Goal: Task Accomplishment & Management: Use online tool/utility

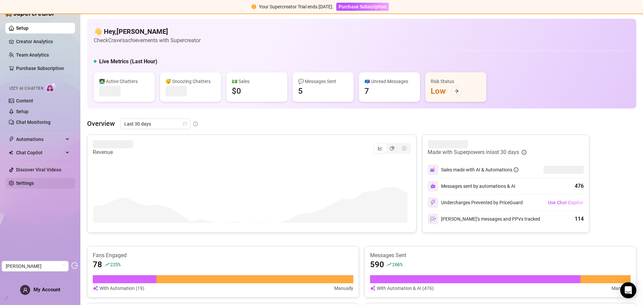
click at [23, 180] on link "Settings" at bounding box center [25, 182] width 18 height 5
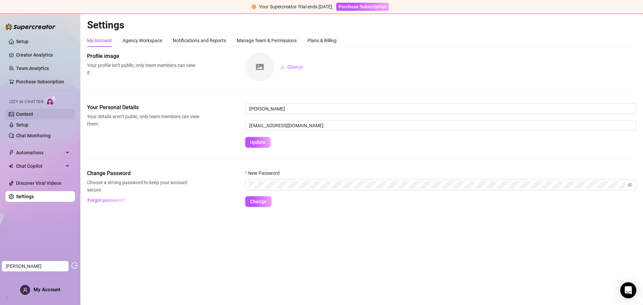
click at [24, 117] on link "Content" at bounding box center [24, 113] width 17 height 5
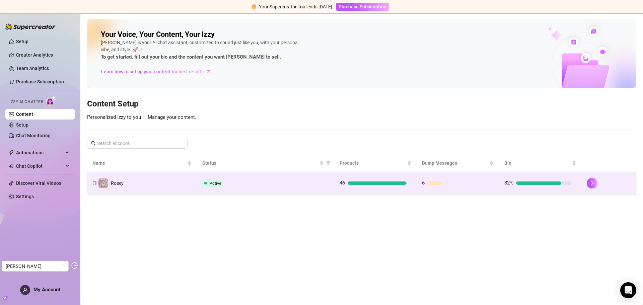
click at [294, 180] on div "Active" at bounding box center [265, 183] width 126 height 8
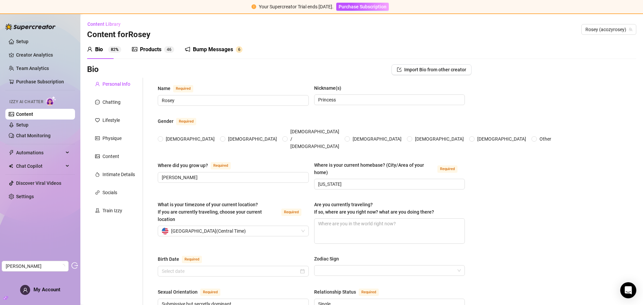
type input "Rosey"
type input "Princess"
type input "Freer"
type input "Texas"
type input "Submissive but secretly dominant"
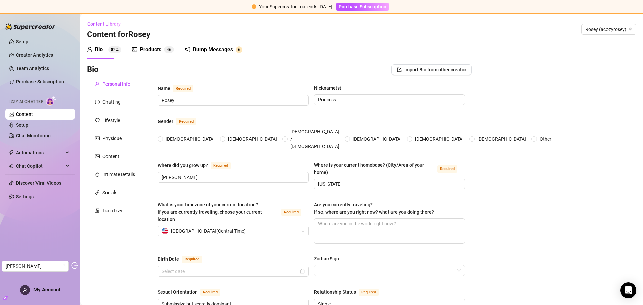
type input "Single"
type input "2"
type input "Working at a local diner"
type input "Doordash"
type input "Highschool"
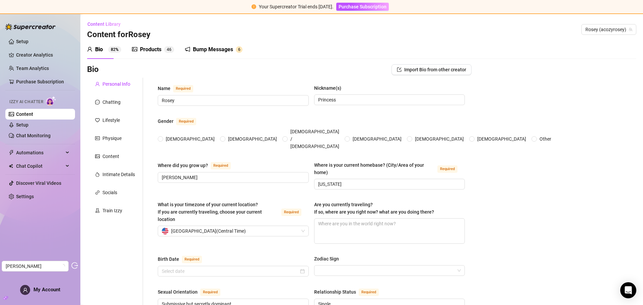
type textarea "I want to move out and live on my own and start traveling"
type textarea "I cant think of one in particular but I just try to be goofy all the time"
type textarea "I'm still a virgin, well at least for boys."
type textarea "I am a furry. I have a fursuit and make fursuit content on instagram, twitter, …"
radio input "true"
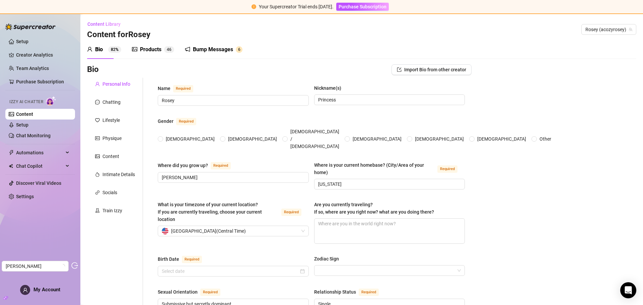
type input "March 14th, 2003"
click at [23, 124] on link "Setup" at bounding box center [22, 124] width 12 height 5
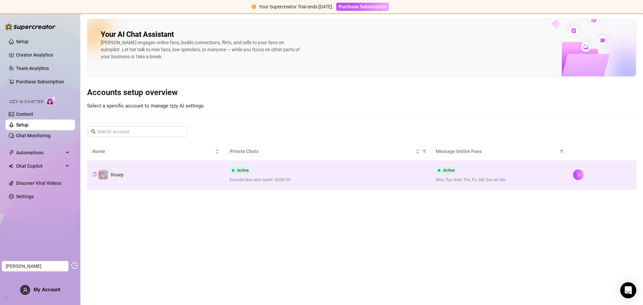
click at [350, 174] on div "Active Exclude fans who spent >$500.00" at bounding box center [327, 174] width 195 height 17
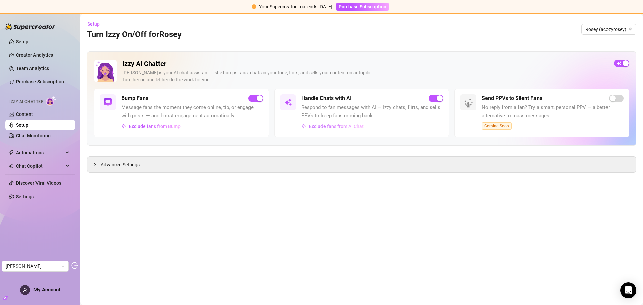
click at [356, 128] on span "Exclude fans from AI Chat" at bounding box center [336, 125] width 55 height 5
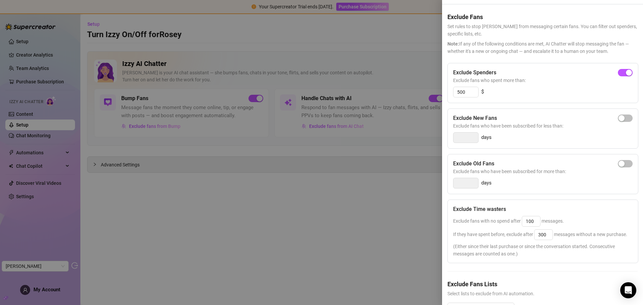
scroll to position [52, 0]
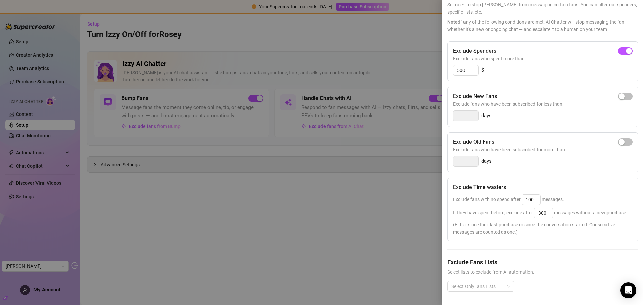
click at [378, 164] on div at bounding box center [321, 152] width 643 height 305
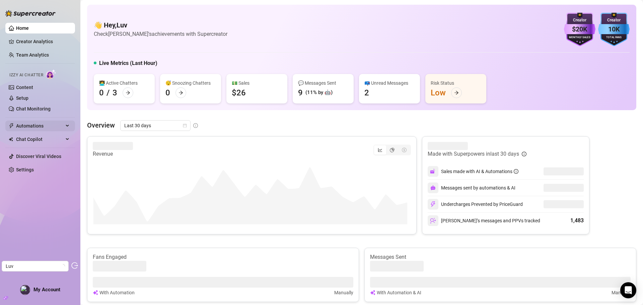
click at [29, 128] on span "Automations" at bounding box center [40, 125] width 48 height 11
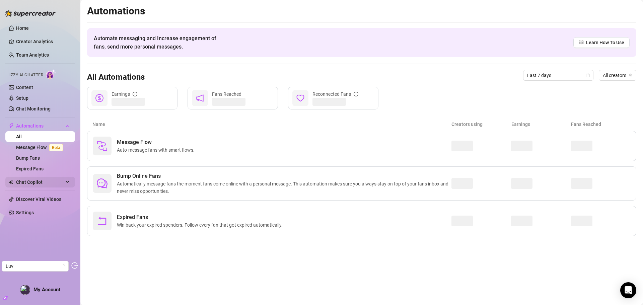
click at [28, 186] on span "Chat Copilot" at bounding box center [40, 182] width 48 height 11
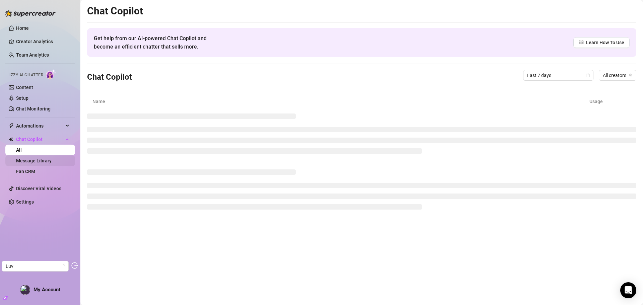
click at [38, 162] on link "Message Library" at bounding box center [33, 160] width 35 height 5
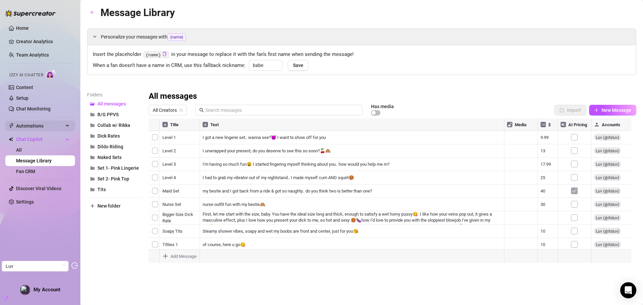
click at [30, 126] on span "Automations" at bounding box center [40, 125] width 48 height 11
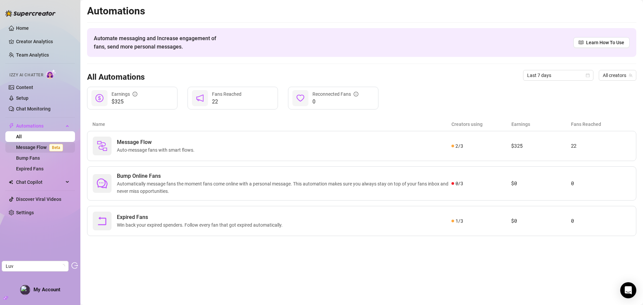
click at [34, 146] on link "Message Flow Beta" at bounding box center [41, 147] width 50 height 5
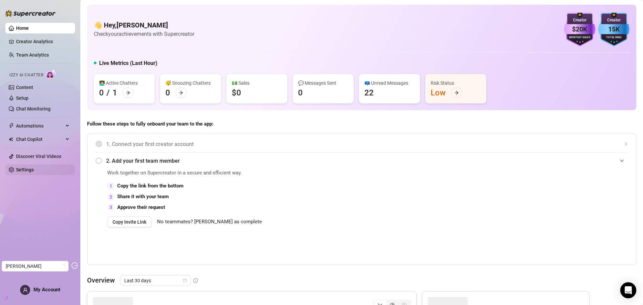
drag, startPoint x: 26, startPoint y: 167, endPoint x: 32, endPoint y: 166, distance: 5.9
click at [26, 167] on link "Settings" at bounding box center [25, 169] width 18 height 5
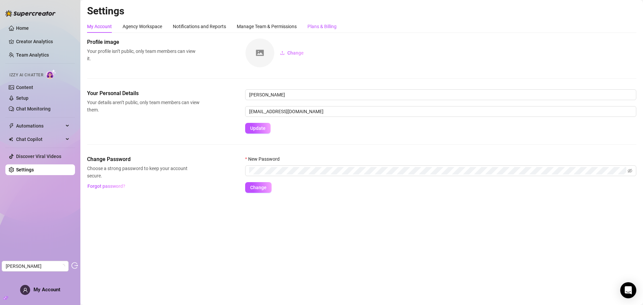
click at [331, 26] on div "Plans & Billing" at bounding box center [321, 26] width 29 height 7
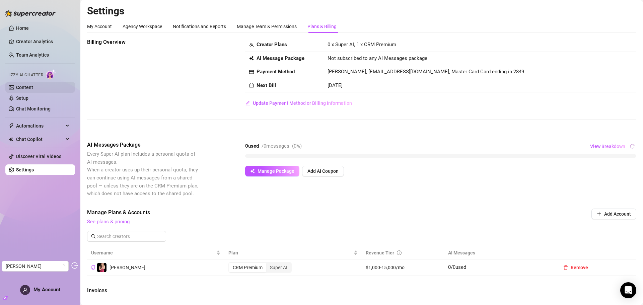
click at [33, 88] on link "Content" at bounding box center [24, 87] width 17 height 5
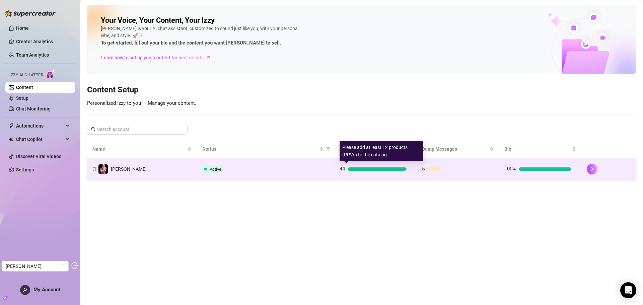
click at [378, 171] on div "44" at bounding box center [372, 169] width 67 height 8
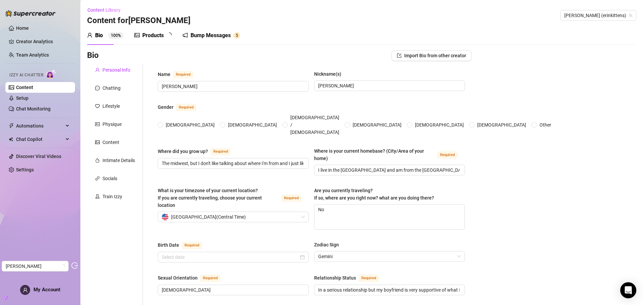
radio input "true"
type input "May 24th, 1980"
click at [109, 196] on div "Train Izzy" at bounding box center [112, 196] width 20 height 7
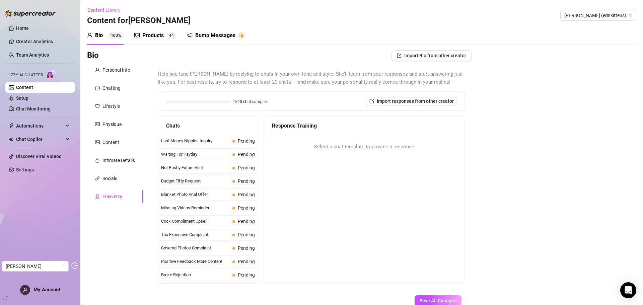
click at [198, 38] on div "Bump Messages" at bounding box center [215, 35] width 40 height 8
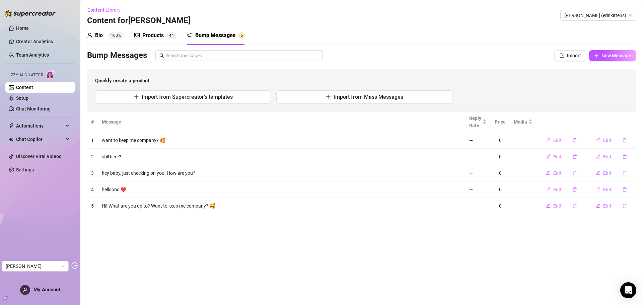
click at [156, 31] on div "Products" at bounding box center [152, 35] width 21 height 8
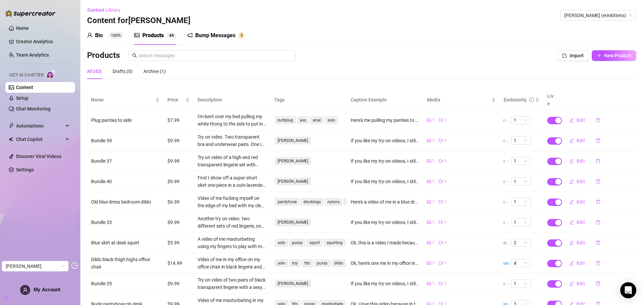
scroll to position [41, 0]
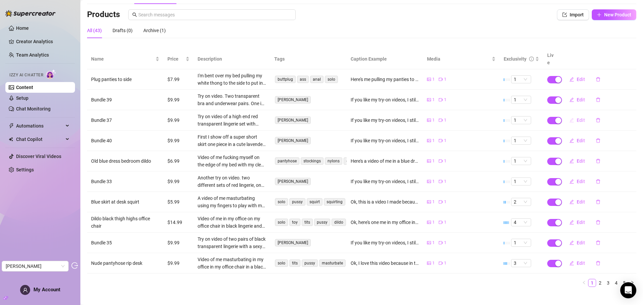
click at [576, 117] on span "Edit" at bounding box center [580, 119] width 8 height 5
type textarea "If you like my try-on videos, I still have some available that you might be int…"
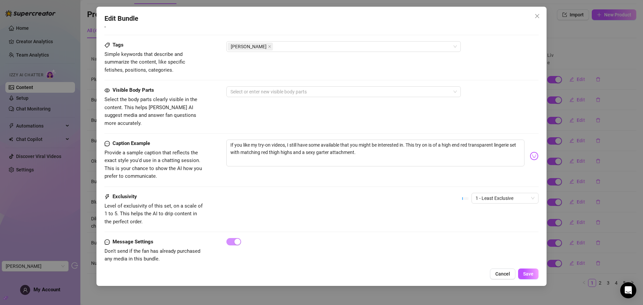
scroll to position [324, 0]
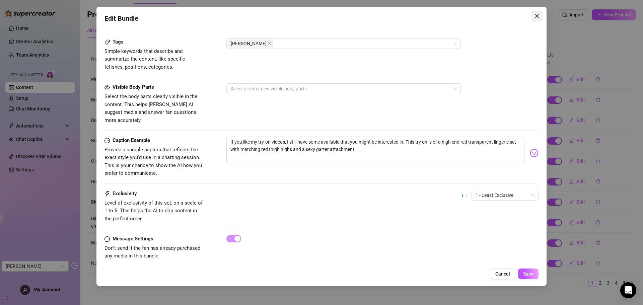
click at [536, 13] on icon "close" at bounding box center [536, 15] width 5 height 5
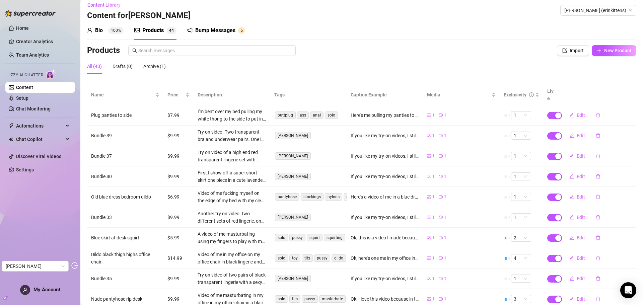
scroll to position [0, 0]
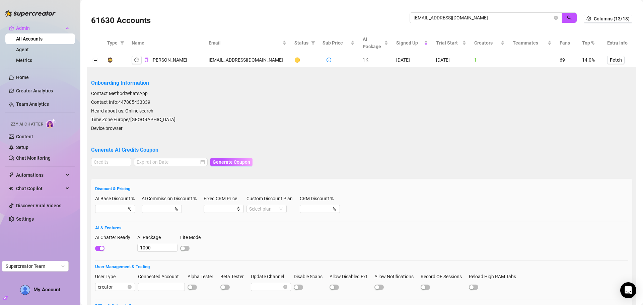
scroll to position [7, 0]
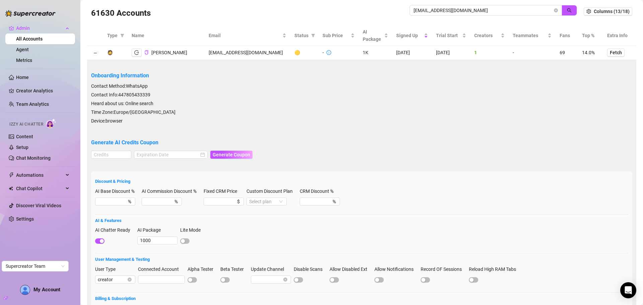
click at [378, 13] on div "61630 Accounts [EMAIL_ADDRESS][DOMAIN_NAME]" at bounding box center [337, 11] width 492 height 23
click at [564, 7] on button "button" at bounding box center [568, 10] width 15 height 11
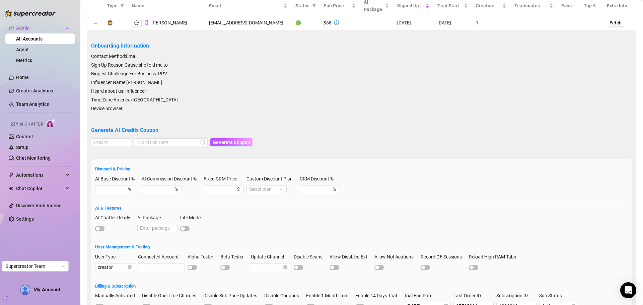
scroll to position [67, 0]
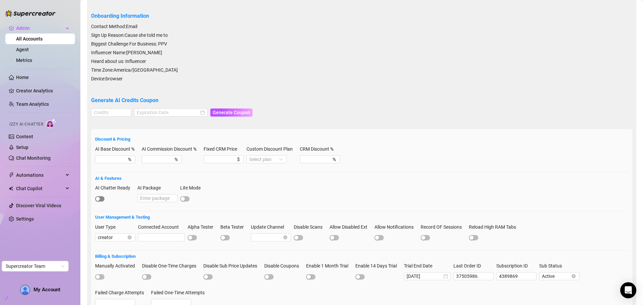
type input "[EMAIL_ADDRESS][DOMAIN_NAME]"
click at [103, 198] on span "button" at bounding box center [99, 198] width 9 height 5
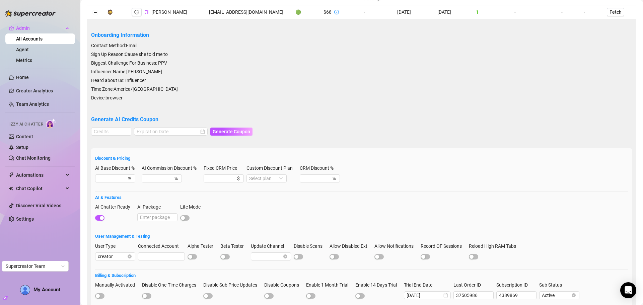
scroll to position [33, 0]
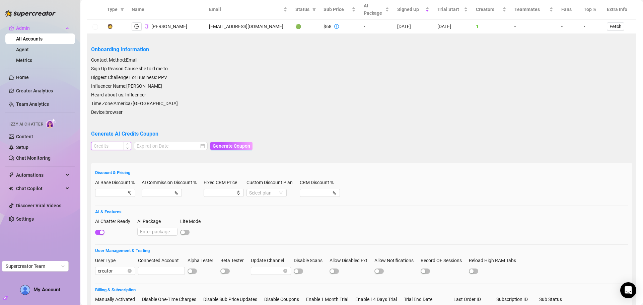
click at [107, 149] on input at bounding box center [110, 145] width 39 height 7
click at [193, 148] on div at bounding box center [171, 145] width 68 height 7
type input "1000"
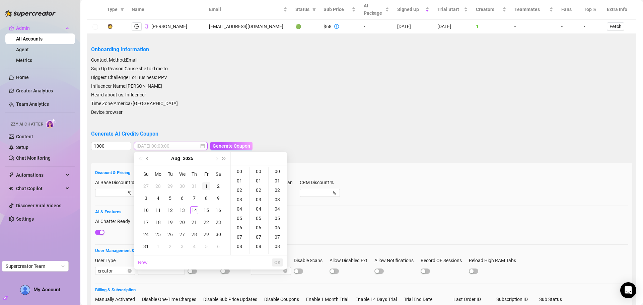
type input "2025-08-01 00:00:00"
click at [215, 160] on button "Next month (PageDown)" at bounding box center [215, 158] width 7 height 13
click at [146, 209] on div "14" at bounding box center [146, 210] width 8 height 8
type input "2025-09-14 00:00:00"
click at [278, 262] on span "OK" at bounding box center [277, 262] width 6 height 5
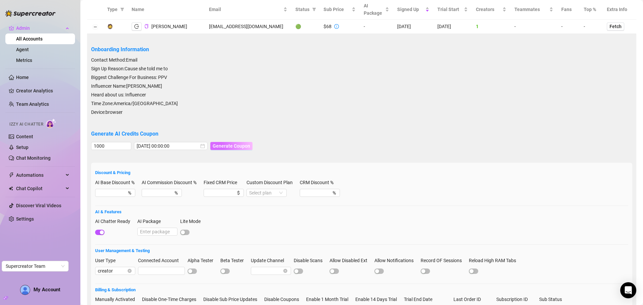
click at [222, 147] on span "Generate Coupon" at bounding box center [230, 145] width 37 height 5
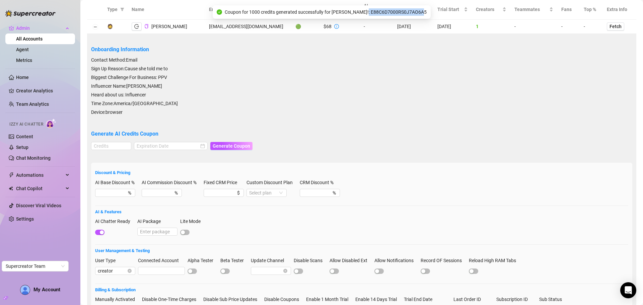
drag, startPoint x: 364, startPoint y: 11, endPoint x: 418, endPoint y: 13, distance: 53.6
click at [418, 13] on span "Coupon for 1000 credits generated successfully for Erin Kittens!: E88C6D7000RS0…" at bounding box center [326, 11] width 202 height 7
copy span "E88C6D7000RS0J7AO6A5"
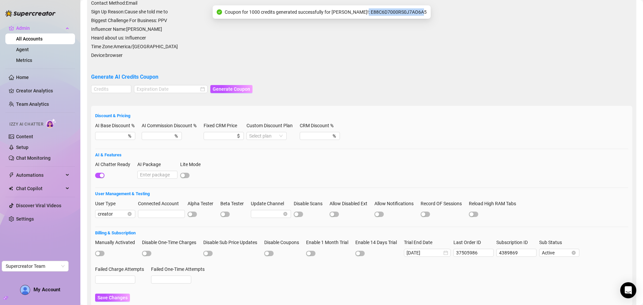
scroll to position [125, 0]
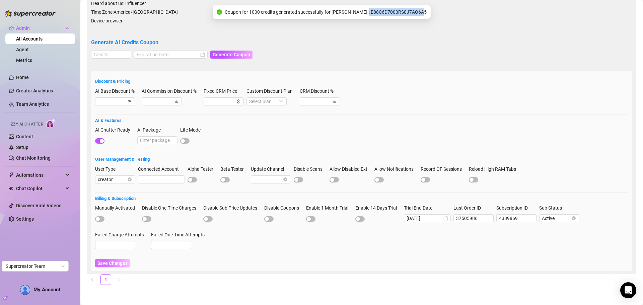
click at [112, 266] on button "Save Changes" at bounding box center [112, 263] width 35 height 8
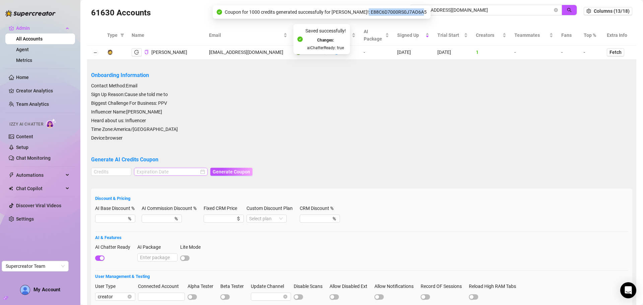
scroll to position [0, 0]
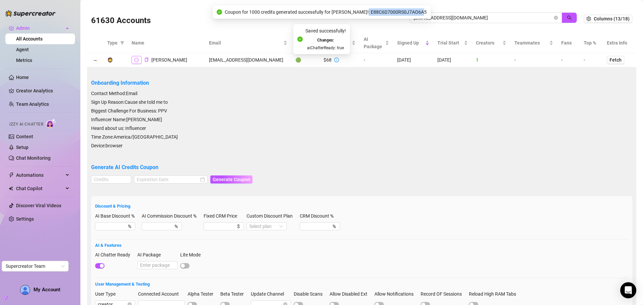
click at [138, 61] on icon "logout" at bounding box center [136, 60] width 5 height 5
click at [480, 17] on input "[EMAIL_ADDRESS][DOMAIN_NAME]" at bounding box center [482, 17] width 139 height 7
drag, startPoint x: 483, startPoint y: 17, endPoint x: 414, endPoint y: 17, distance: 68.9
click at [414, 17] on body "Admin All Accounts Agent Metrics Home Creator Analytics Team Analytics Izzy AI …" at bounding box center [321, 152] width 643 height 305
click at [447, 19] on input "[EMAIL_ADDRESS][DOMAIN_NAME]" at bounding box center [482, 17] width 139 height 7
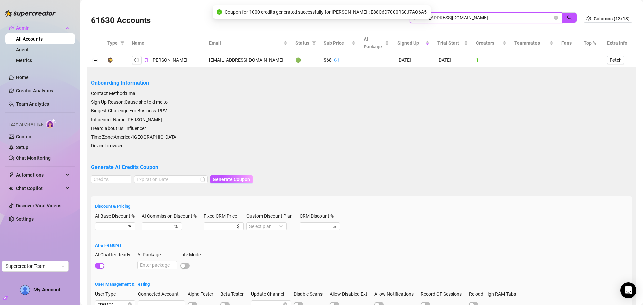
click at [447, 19] on input "[EMAIL_ADDRESS][DOMAIN_NAME]" at bounding box center [482, 17] width 139 height 7
paste input "rnasonc"
click at [568, 17] on button "button" at bounding box center [568, 17] width 15 height 11
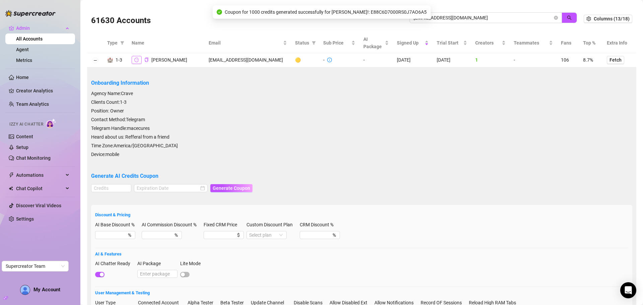
click at [137, 62] on icon "logout" at bounding box center [136, 60] width 5 height 5
drag, startPoint x: 466, startPoint y: 19, endPoint x: 362, endPoint y: 17, distance: 103.8
click at [362, 17] on body "Admin All Accounts Agent Metrics Home Creator Analytics Team Analytics Izzy AI …" at bounding box center [321, 152] width 643 height 305
click at [438, 15] on input "rnasonc@gmail.com" at bounding box center [482, 17] width 139 height 7
click at [438, 16] on input "rnasonc@gmail.com" at bounding box center [482, 17] width 139 height 7
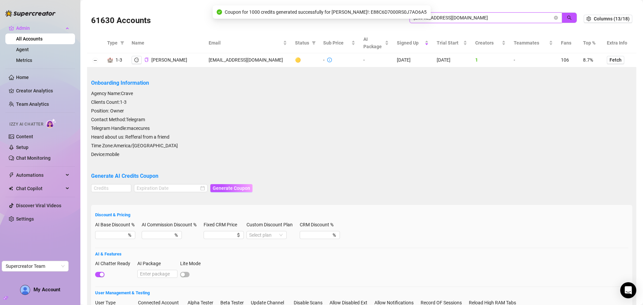
click at [438, 16] on input "rnasonc@gmail.com" at bounding box center [482, 17] width 139 height 7
paste input "contact@unlockedtalent.co.uk"
click at [567, 14] on button "button" at bounding box center [568, 17] width 15 height 11
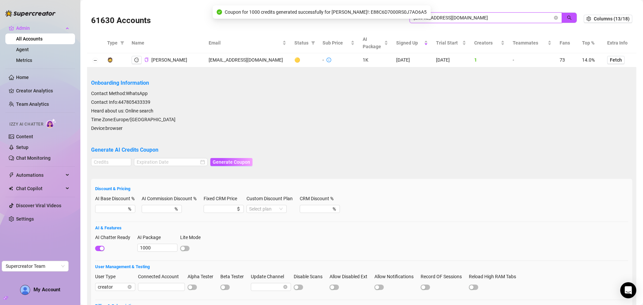
drag, startPoint x: 486, startPoint y: 16, endPoint x: 390, endPoint y: 22, distance: 95.9
click at [390, 22] on div "61630 Accounts contact@unlockedtalent.co.uk" at bounding box center [337, 18] width 492 height 23
paste input "search"
click at [567, 19] on icon "search" at bounding box center [569, 17] width 5 height 5
type input "contact@unlockedtalent.co.uk"
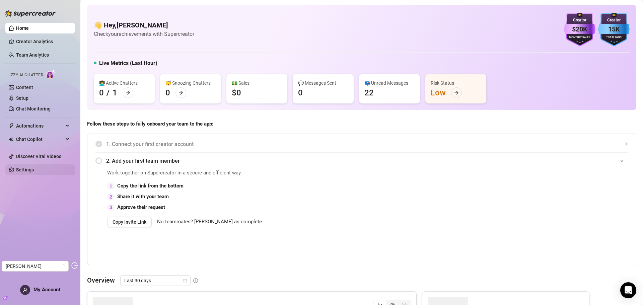
click at [26, 168] on link "Settings" at bounding box center [25, 169] width 18 height 5
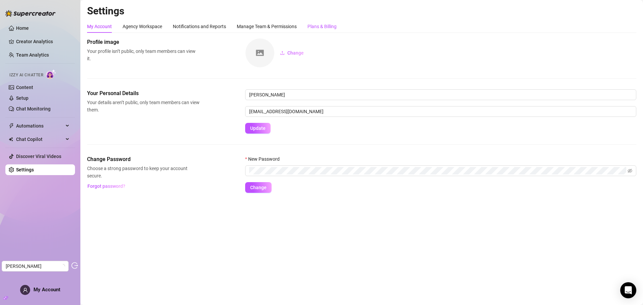
click at [326, 29] on div "Plans & Billing" at bounding box center [321, 26] width 29 height 7
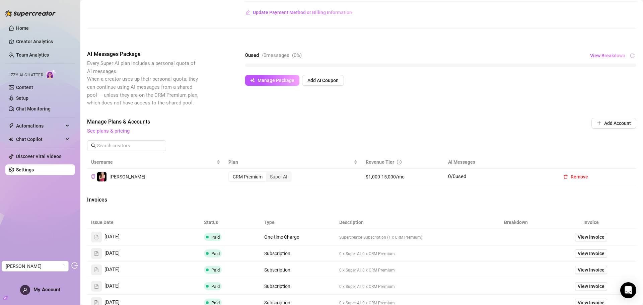
scroll to position [100, 0]
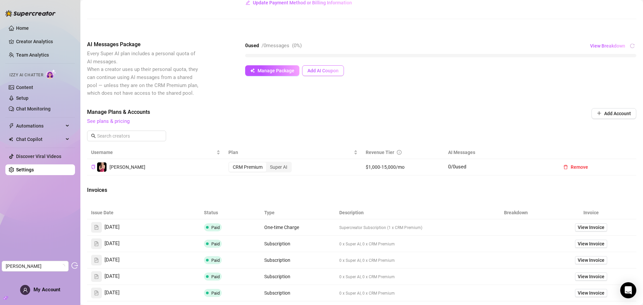
click at [335, 72] on span "Add AI Coupon" at bounding box center [322, 70] width 31 height 5
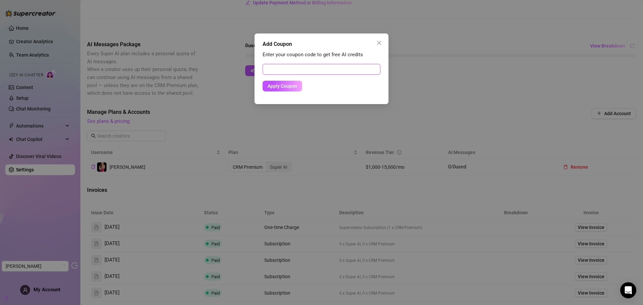
click at [298, 67] on input "text" at bounding box center [321, 69] width 118 height 11
paste input "E88C6D7000RS0J7AO6A"
type input "E88C6D7000RS0J7AO6A"
click at [280, 87] on span "Apply Coupon" at bounding box center [281, 85] width 29 height 5
click at [376, 44] on icon "close" at bounding box center [378, 42] width 5 height 5
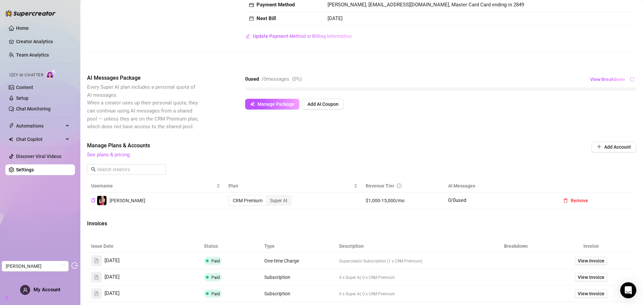
scroll to position [33, 0]
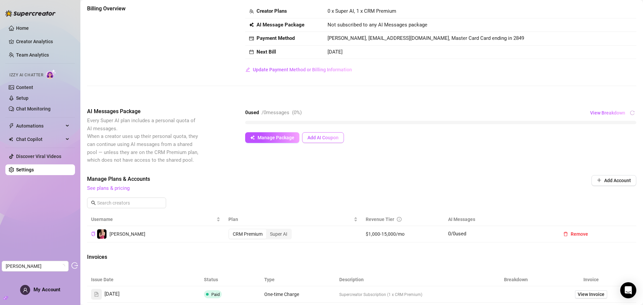
click at [322, 141] on button "Add AI Coupon" at bounding box center [323, 137] width 42 height 11
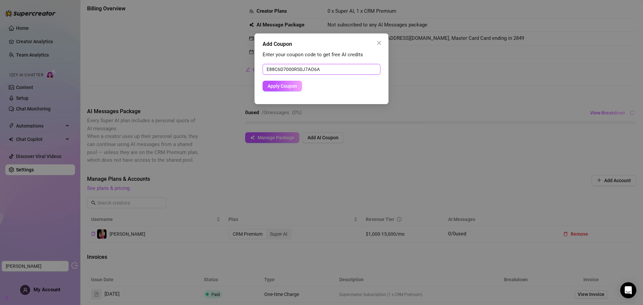
click at [323, 71] on input "E88C6D7000RS0J7AO6A" at bounding box center [321, 69] width 118 height 11
click at [267, 90] on button "Apply Coupon" at bounding box center [281, 86] width 39 height 11
drag, startPoint x: 283, startPoint y: 75, endPoint x: 240, endPoint y: 75, distance: 43.2
click at [240, 75] on div "Add Coupon Enter your coupon code to get free AI credits E88C6D7000RS0J7AO6A Ap…" at bounding box center [321, 152] width 643 height 305
click at [283, 85] on span "Apply Coupon" at bounding box center [281, 85] width 29 height 5
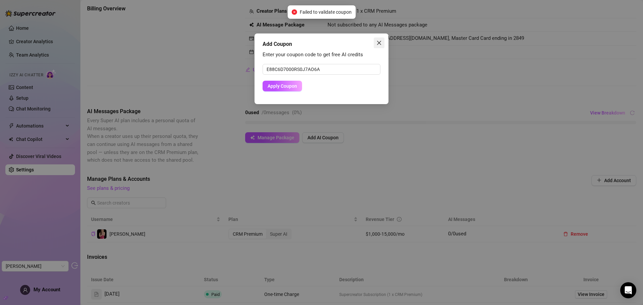
click at [379, 43] on icon "close" at bounding box center [379, 43] width 4 height 4
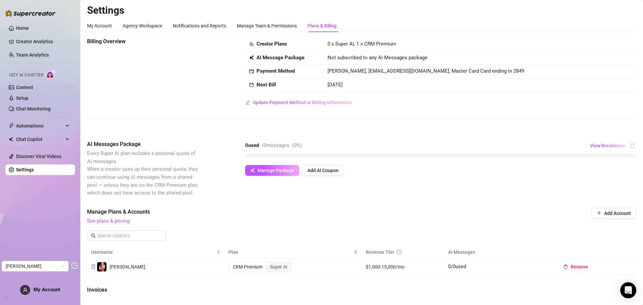
scroll to position [0, 0]
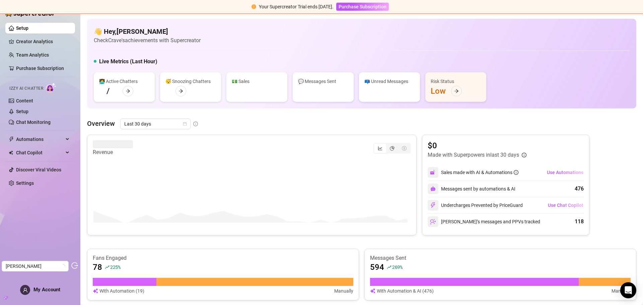
scroll to position [100, 0]
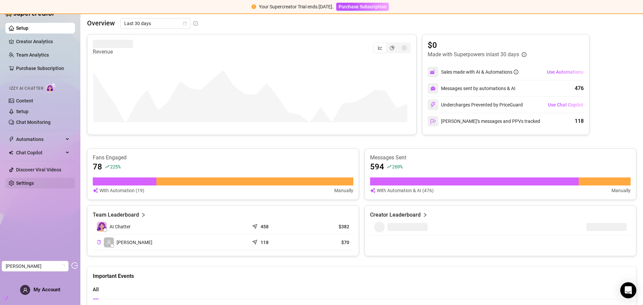
click at [27, 180] on link "Settings" at bounding box center [25, 182] width 18 height 5
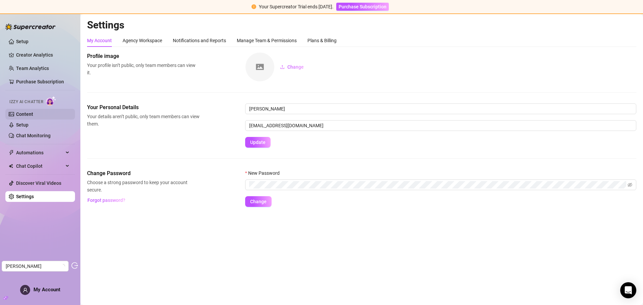
click at [26, 112] on link "Content" at bounding box center [24, 113] width 17 height 5
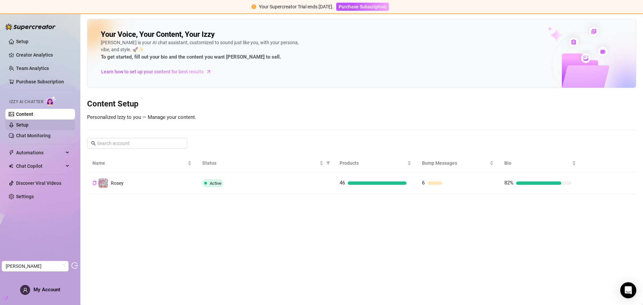
click at [26, 125] on link "Setup" at bounding box center [22, 124] width 12 height 5
